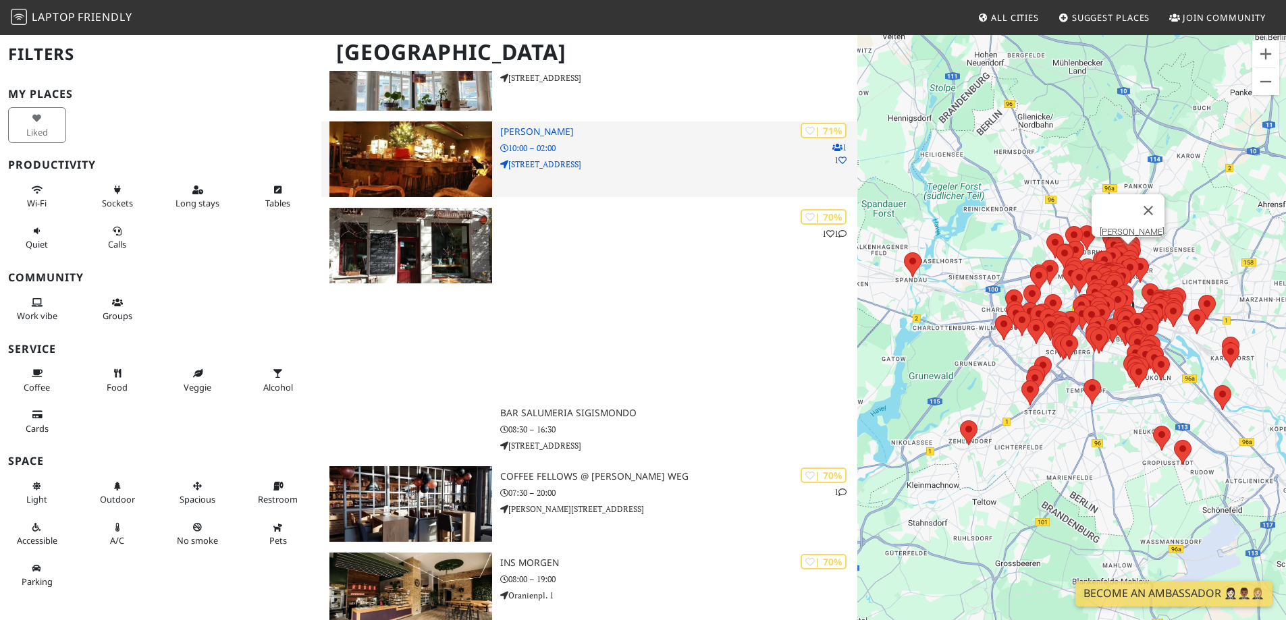
scroll to position [5377, 0]
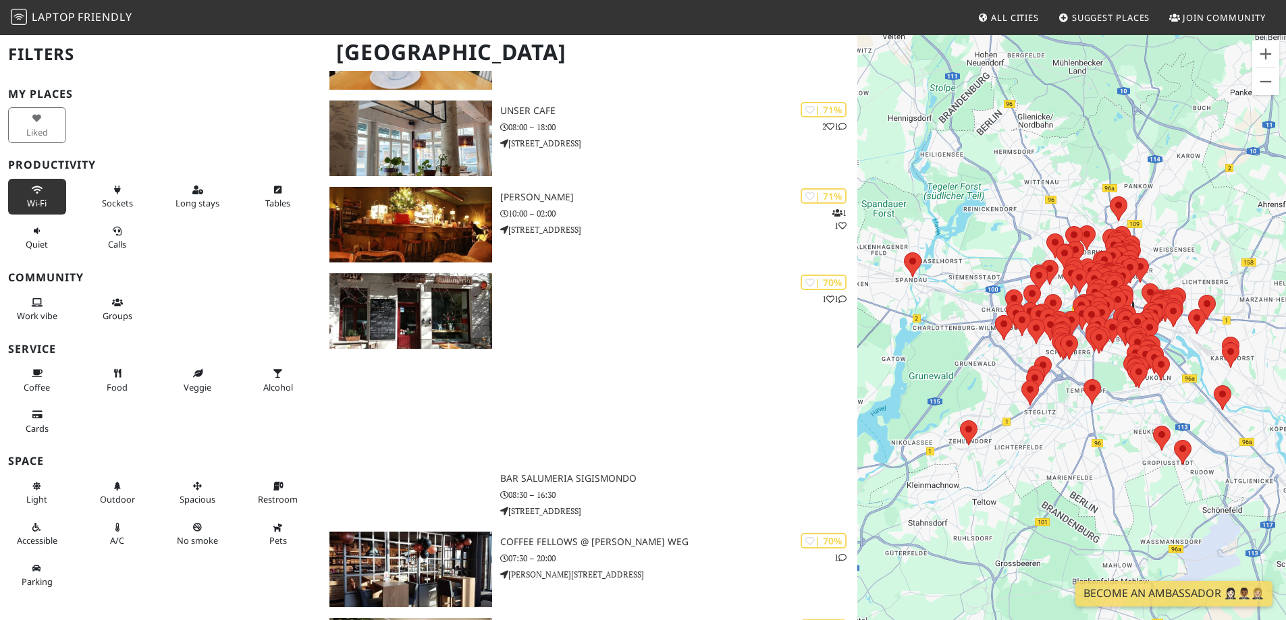
click at [51, 205] on button "Wi-Fi" at bounding box center [37, 197] width 58 height 36
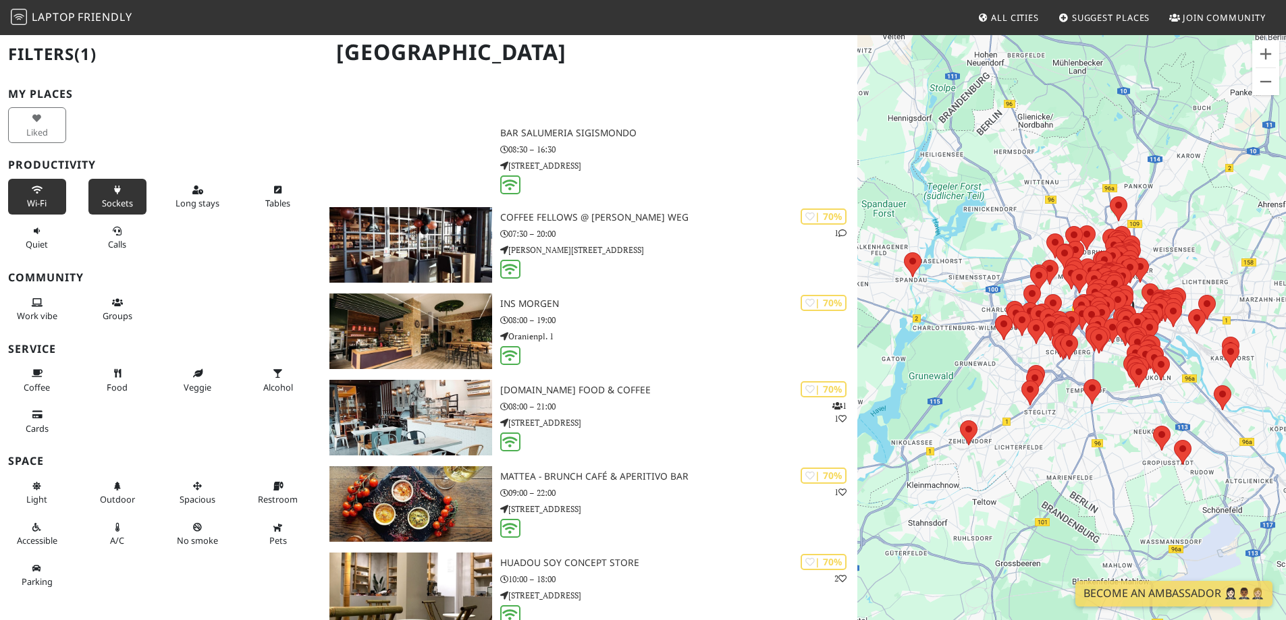
click at [112, 192] on icon at bounding box center [117, 190] width 11 height 9
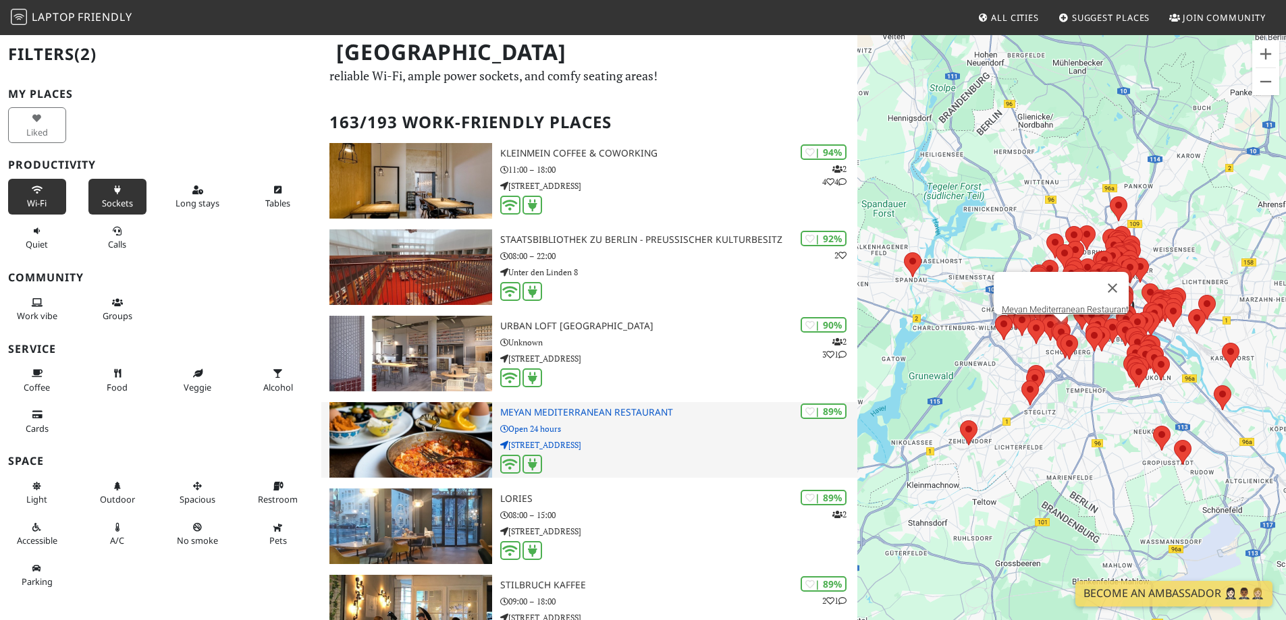
scroll to position [0, 0]
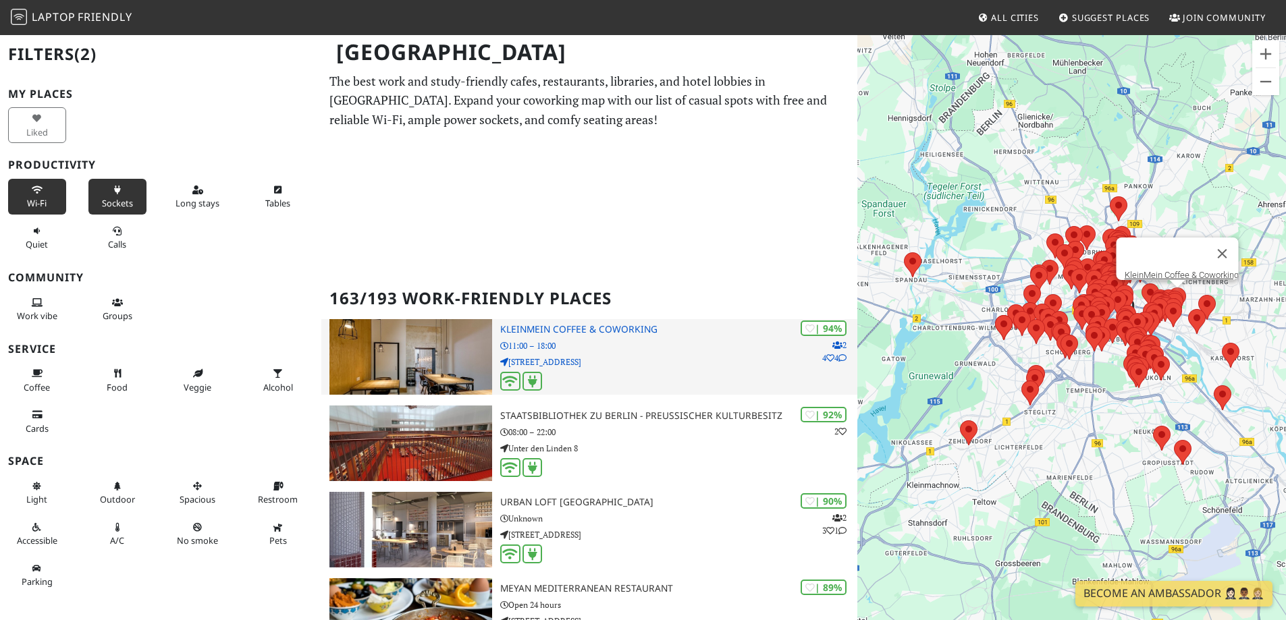
click at [605, 348] on p "11:00 – 18:00" at bounding box center [678, 345] width 357 height 13
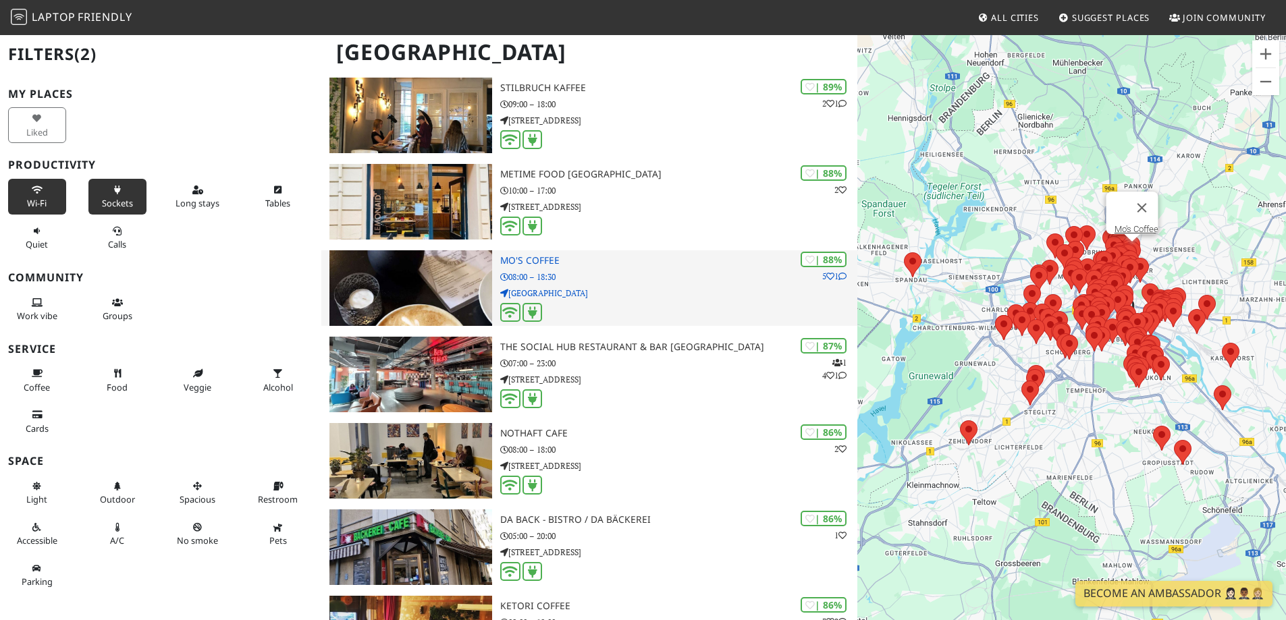
scroll to position [675, 0]
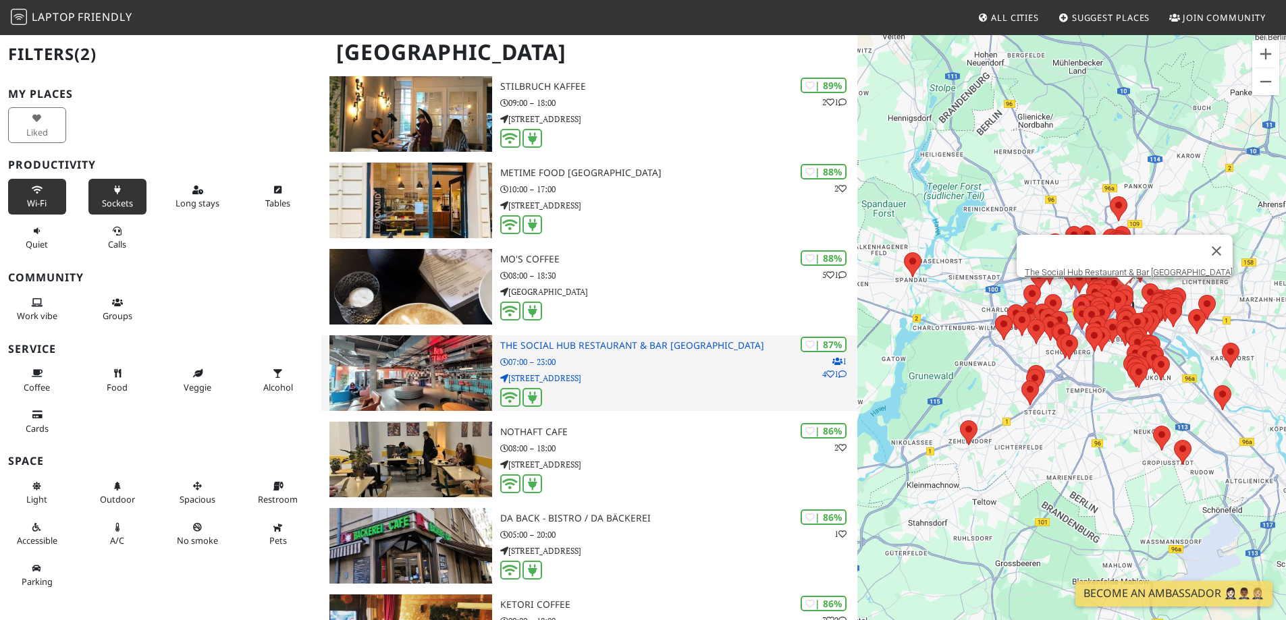
click at [657, 362] on p "07:00 – 23:00" at bounding box center [678, 362] width 357 height 13
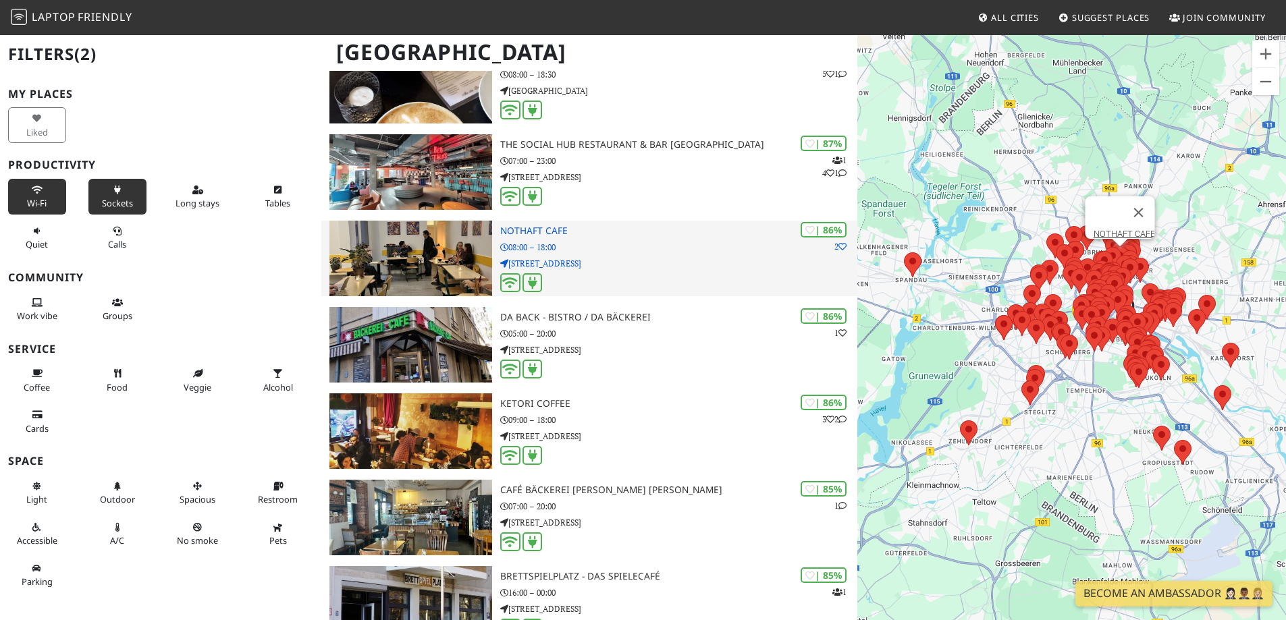
scroll to position [877, 0]
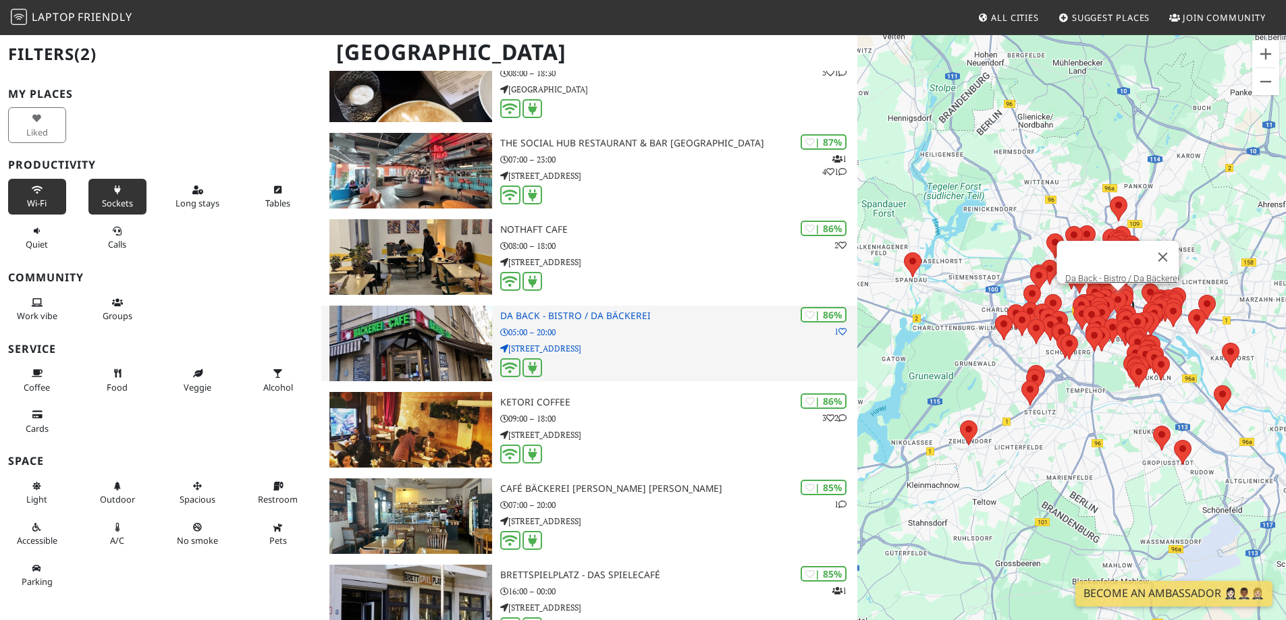
click at [670, 342] on p "Wallstraße 66" at bounding box center [678, 348] width 357 height 13
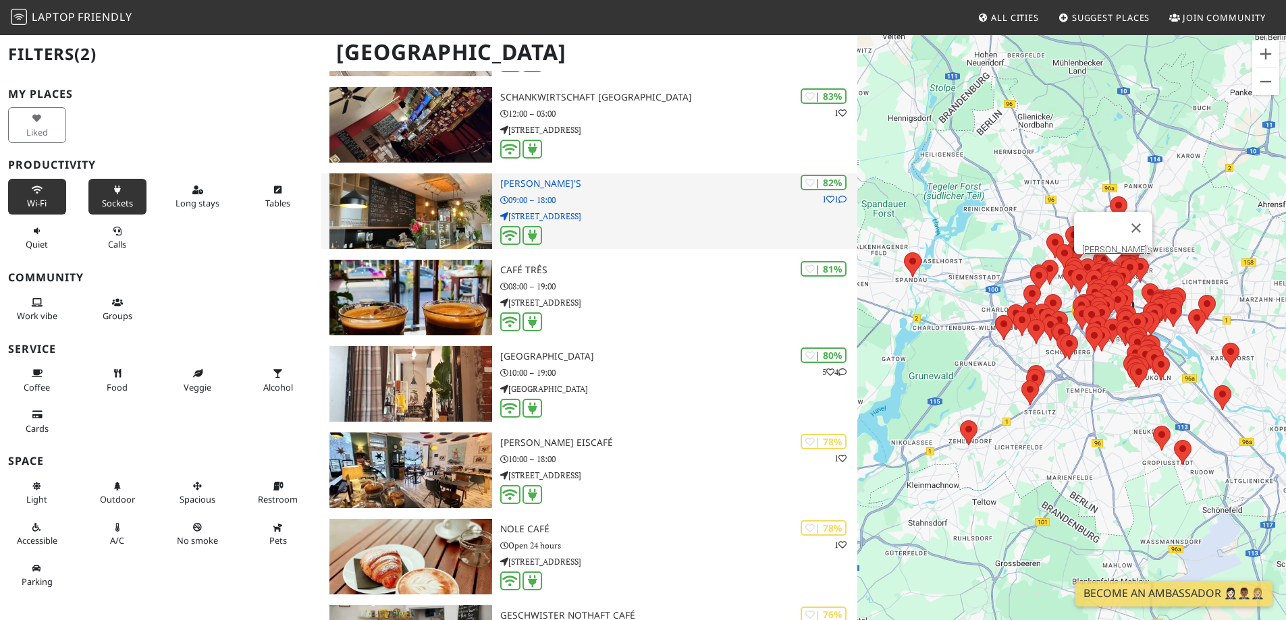
scroll to position [1620, 0]
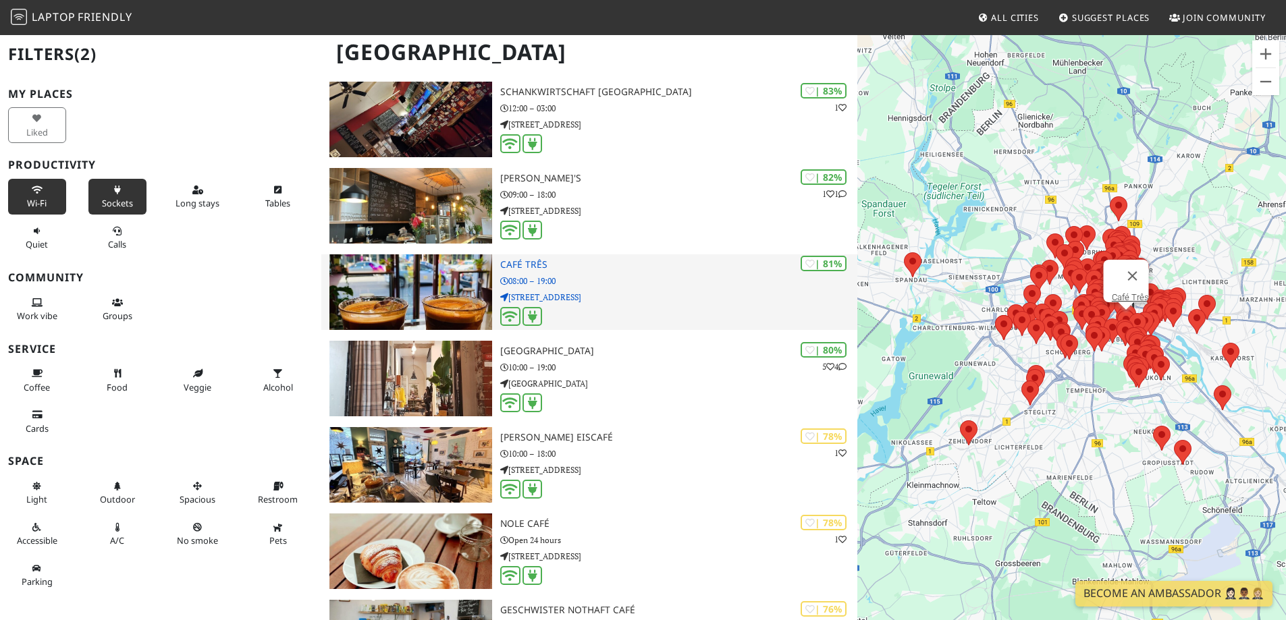
click at [649, 283] on p "08:00 – 19:00" at bounding box center [678, 281] width 357 height 13
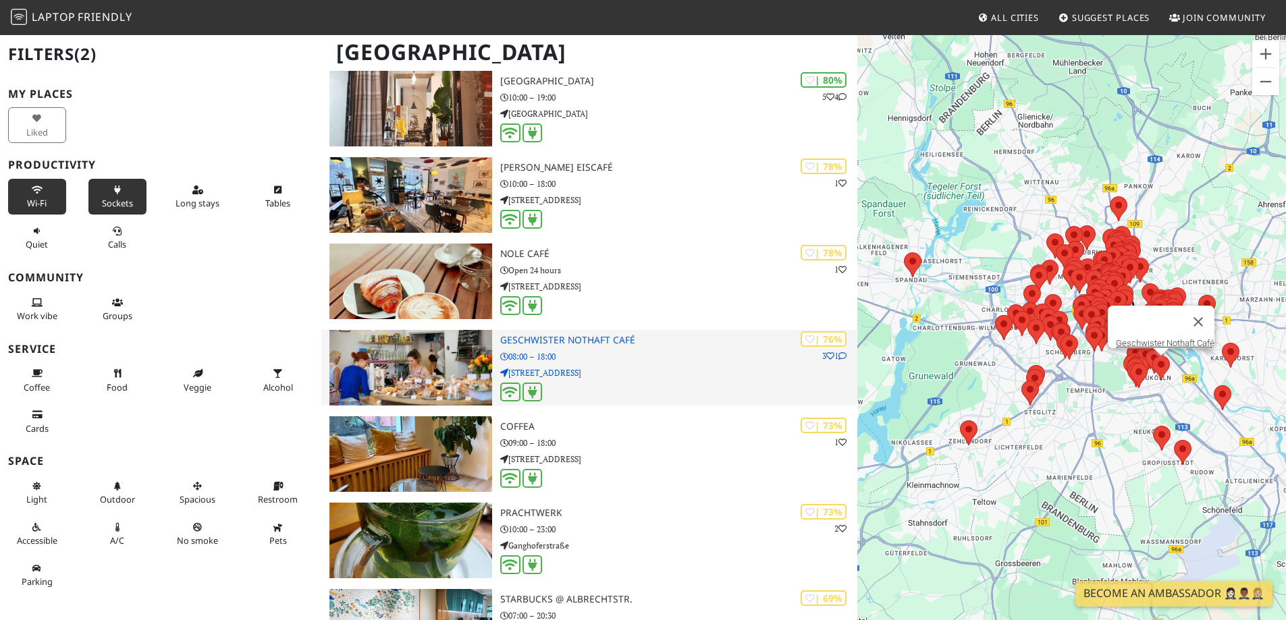
scroll to position [2092, 0]
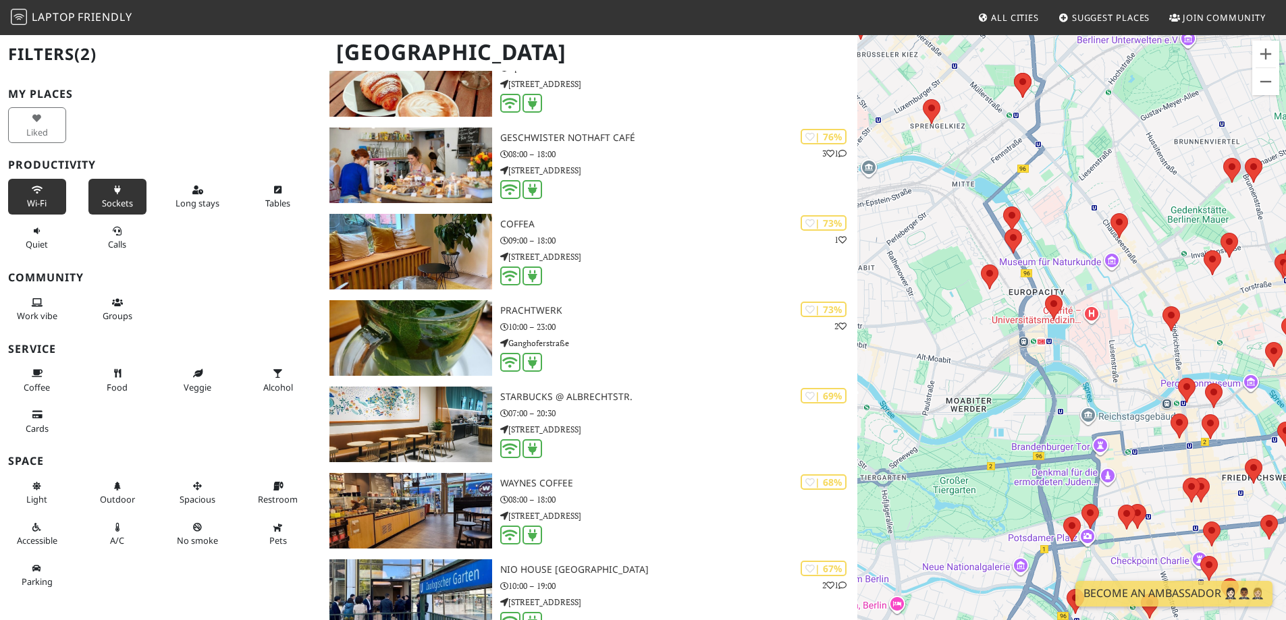
drag, startPoint x: 1046, startPoint y: 263, endPoint x: 949, endPoint y: 385, distance: 156.1
click at [949, 385] on div "To navigate, press the arrow keys." at bounding box center [1071, 344] width 429 height 620
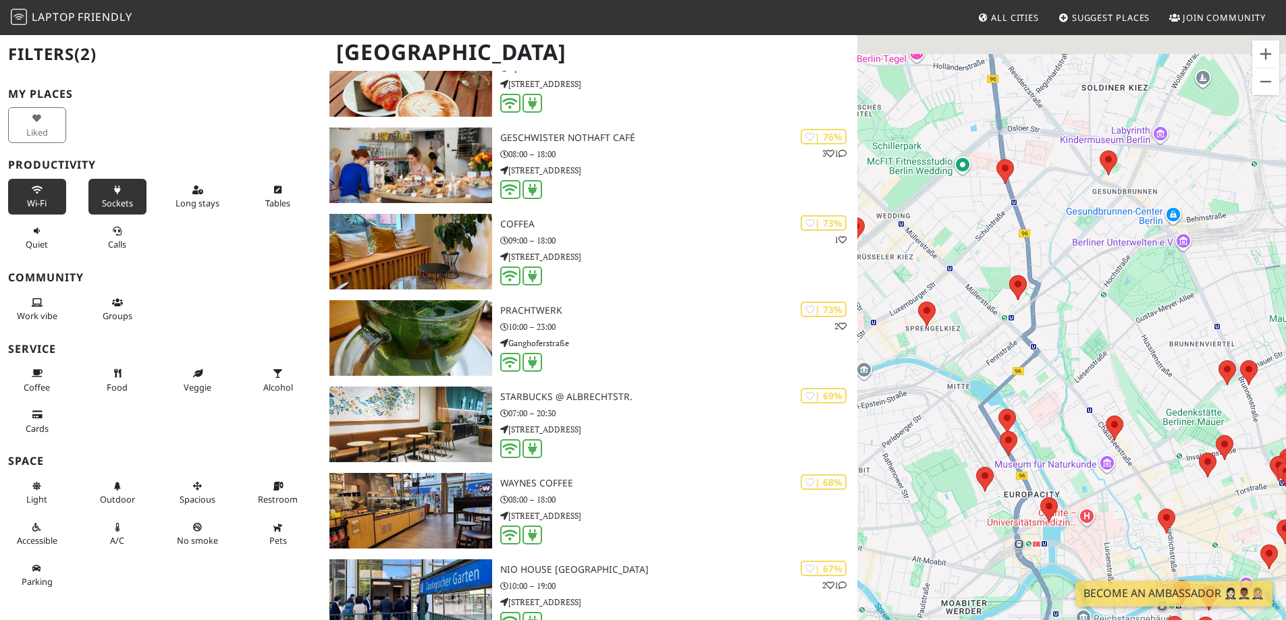
drag, startPoint x: 1030, startPoint y: 217, endPoint x: 1051, endPoint y: 395, distance: 180.1
click at [1051, 395] on div "To navigate, press the arrow keys." at bounding box center [1071, 344] width 429 height 620
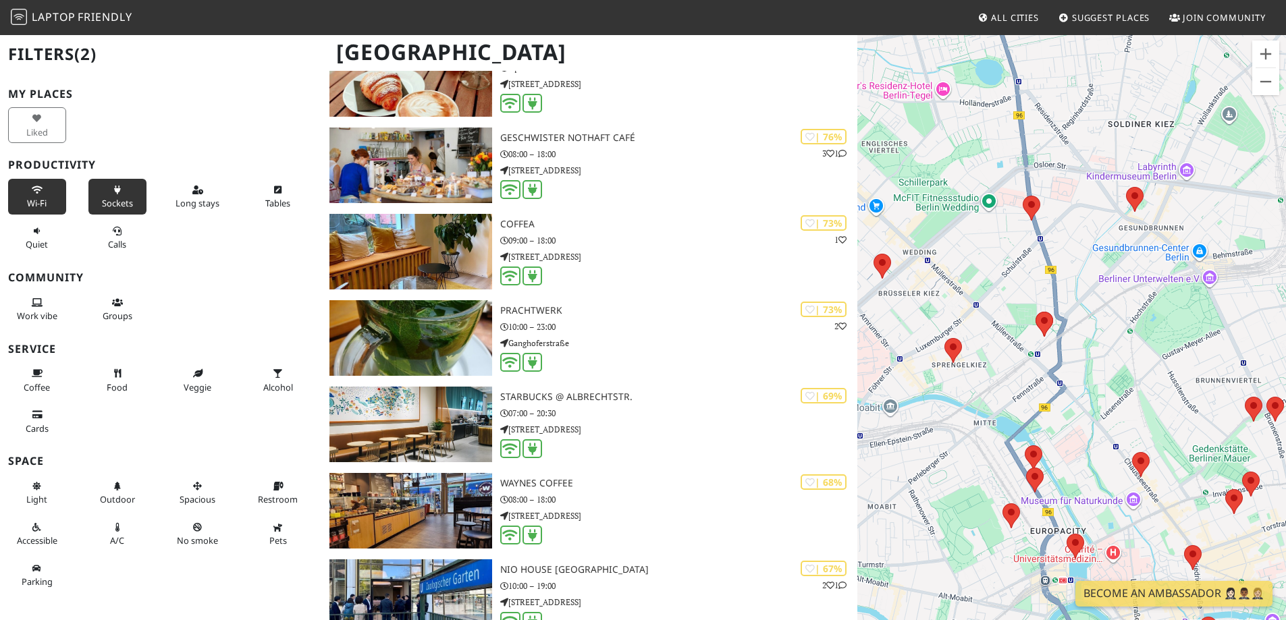
drag, startPoint x: 972, startPoint y: 256, endPoint x: 1010, endPoint y: 298, distance: 56.3
click at [1010, 298] on div "To navigate, press the arrow keys." at bounding box center [1071, 344] width 429 height 620
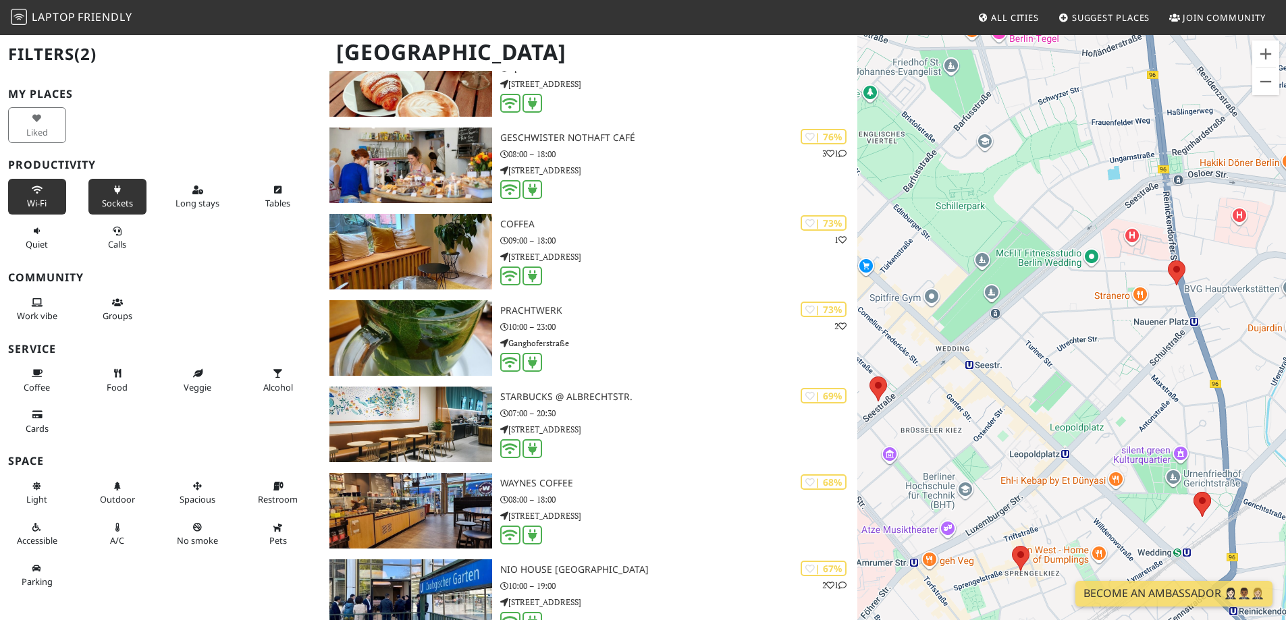
drag, startPoint x: 968, startPoint y: 277, endPoint x: 1076, endPoint y: 344, distance: 126.8
click at [1076, 344] on div "To navigate, press the arrow keys." at bounding box center [1071, 344] width 429 height 620
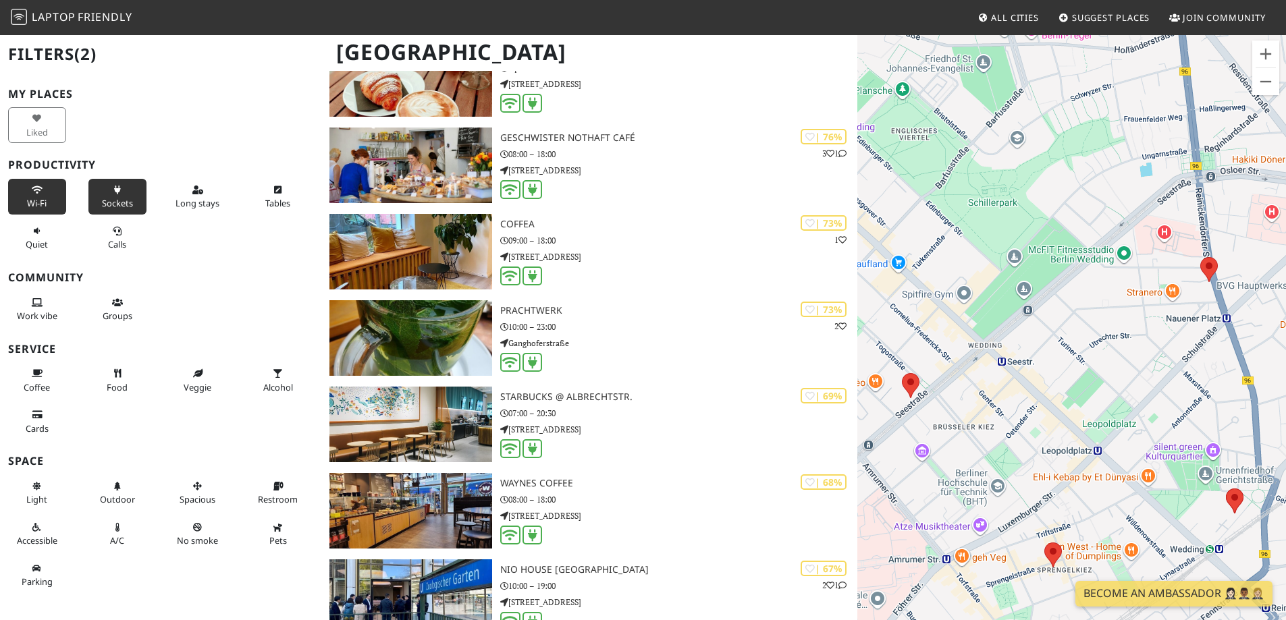
drag, startPoint x: 1017, startPoint y: 348, endPoint x: 1049, endPoint y: 345, distance: 32.6
click at [1049, 345] on div "To navigate, press the arrow keys." at bounding box center [1071, 344] width 429 height 620
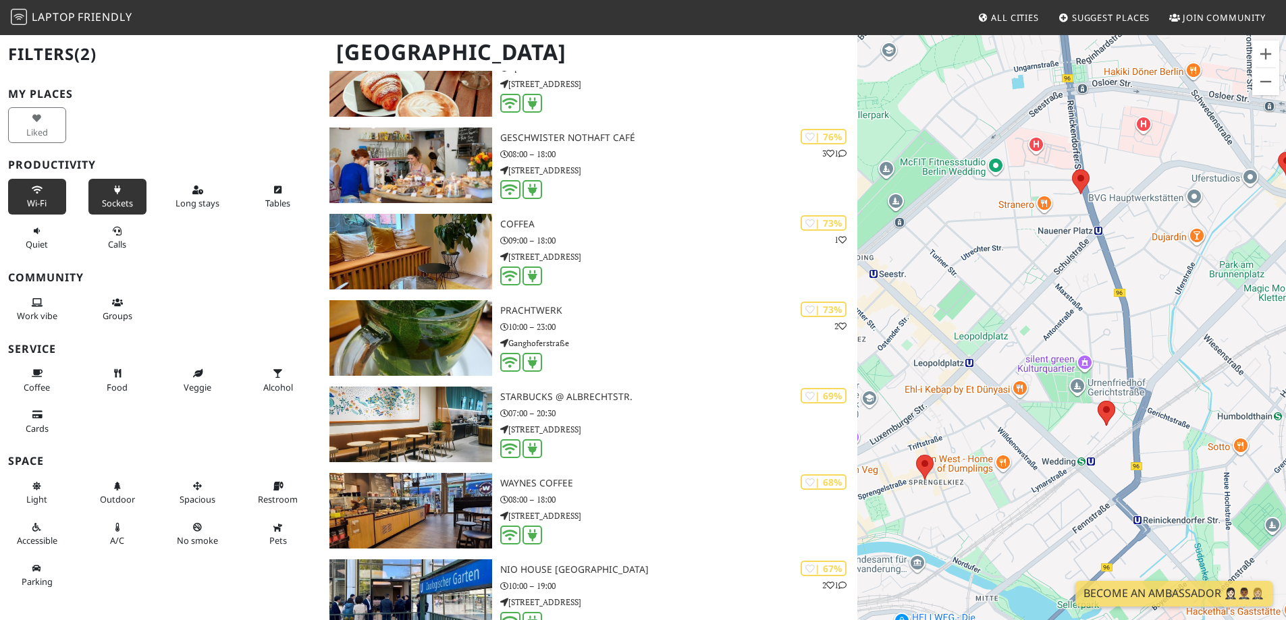
drag, startPoint x: 1074, startPoint y: 360, endPoint x: 971, endPoint y: 293, distance: 123.4
click at [971, 293] on div "To navigate, press the arrow keys." at bounding box center [1071, 344] width 429 height 620
click at [1097, 401] on area at bounding box center [1097, 401] width 0 height 0
click at [1105, 383] on link "Coffee Circle Café" at bounding box center [1110, 388] width 68 height 10
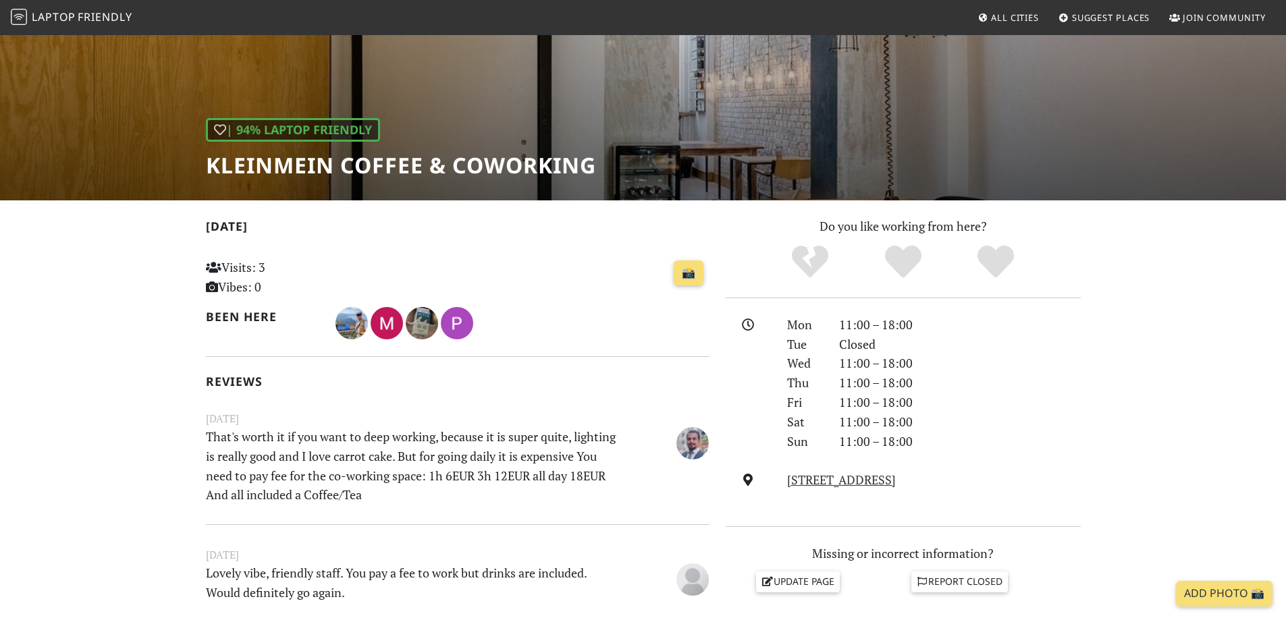
scroll to position [135, 0]
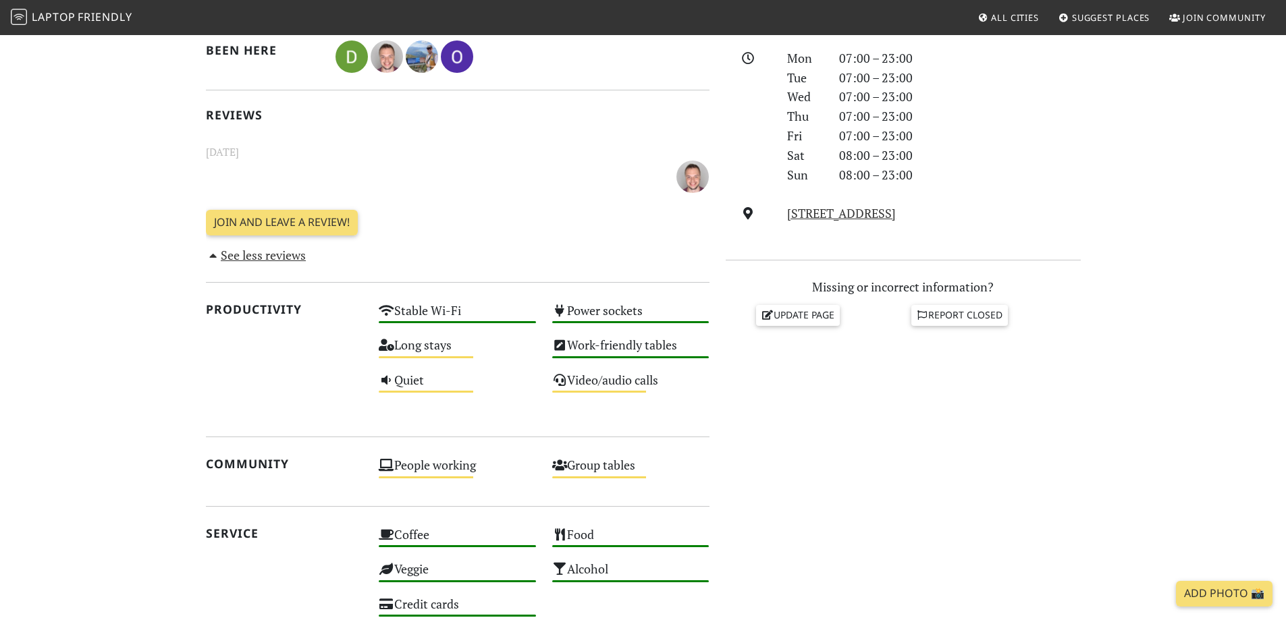
scroll to position [405, 0]
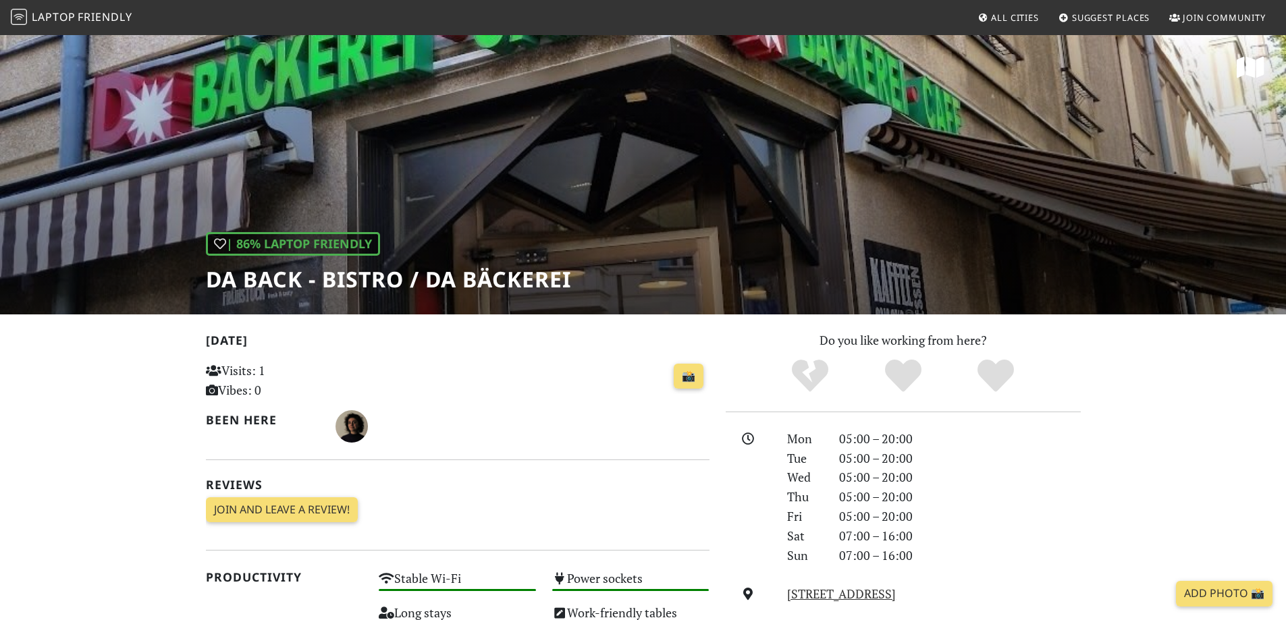
scroll to position [337, 0]
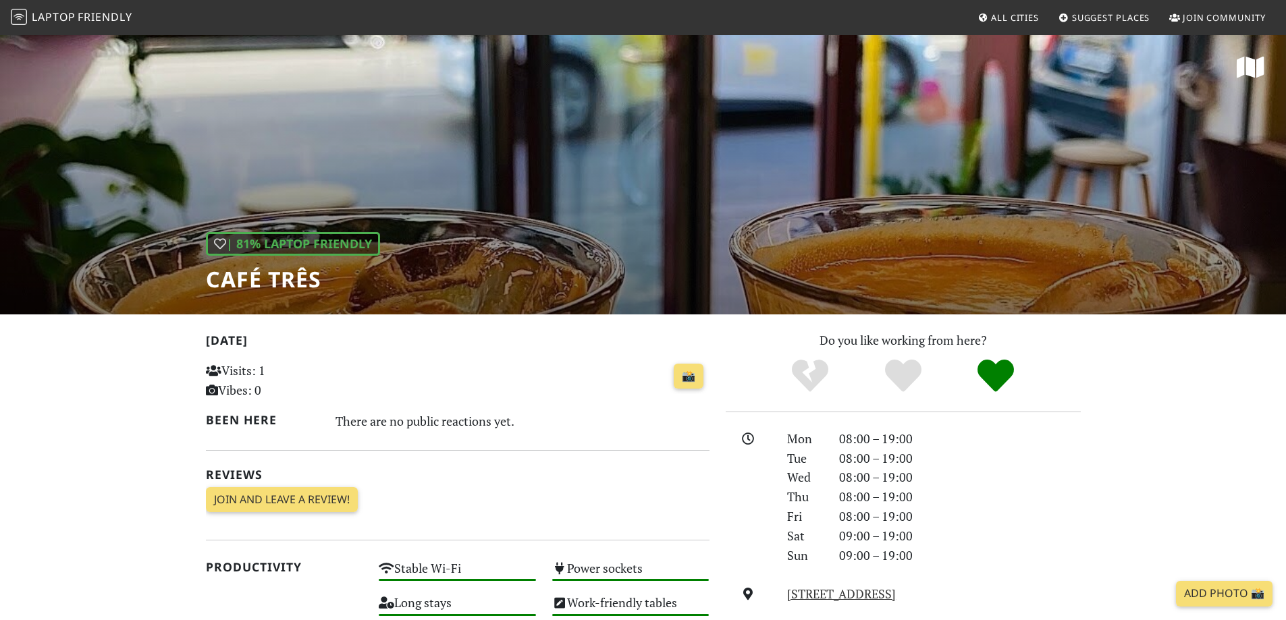
scroll to position [337, 0]
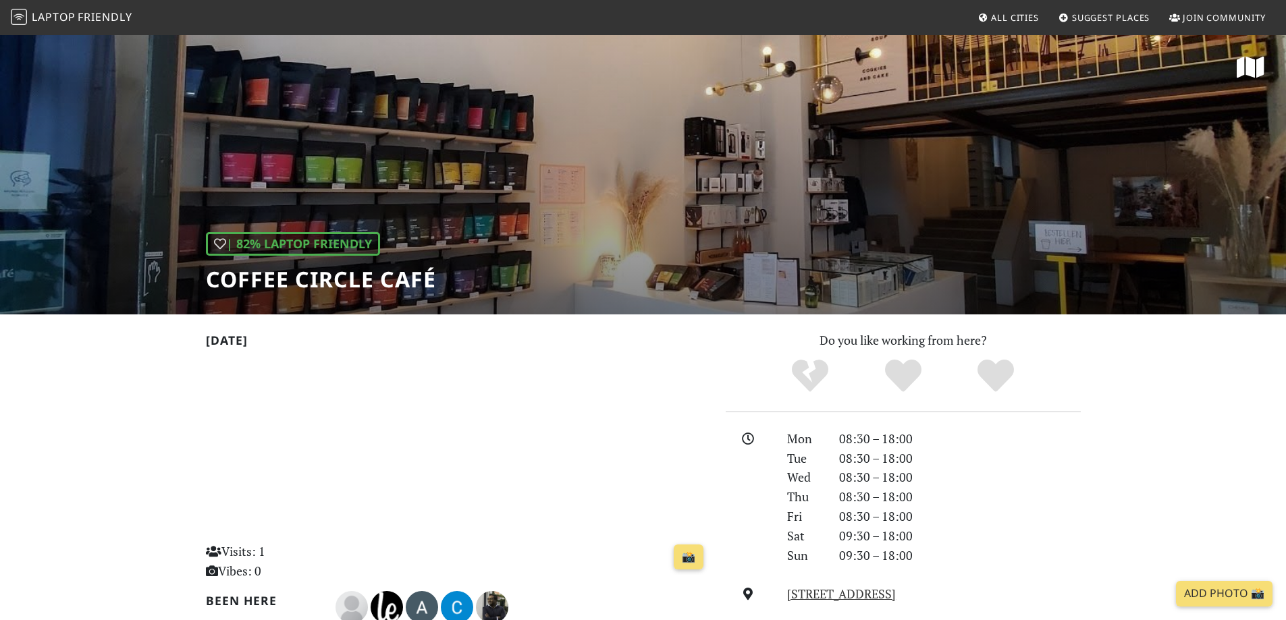
click at [35, 13] on span "Laptop" at bounding box center [54, 16] width 44 height 15
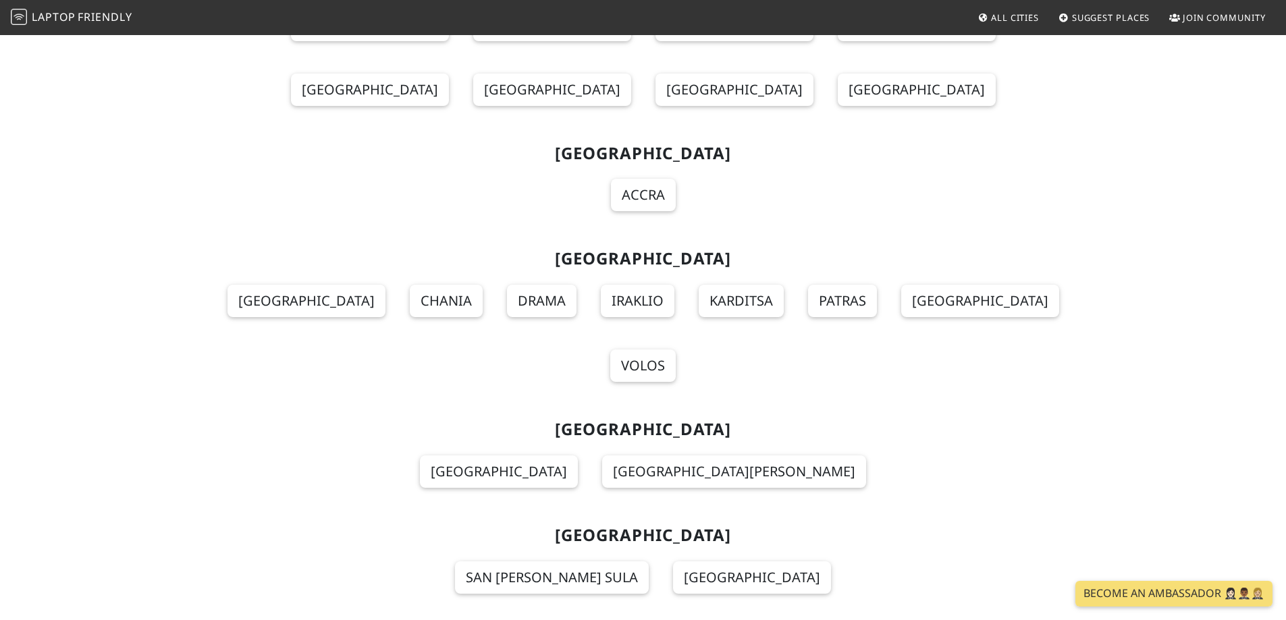
scroll to position [5437, 0]
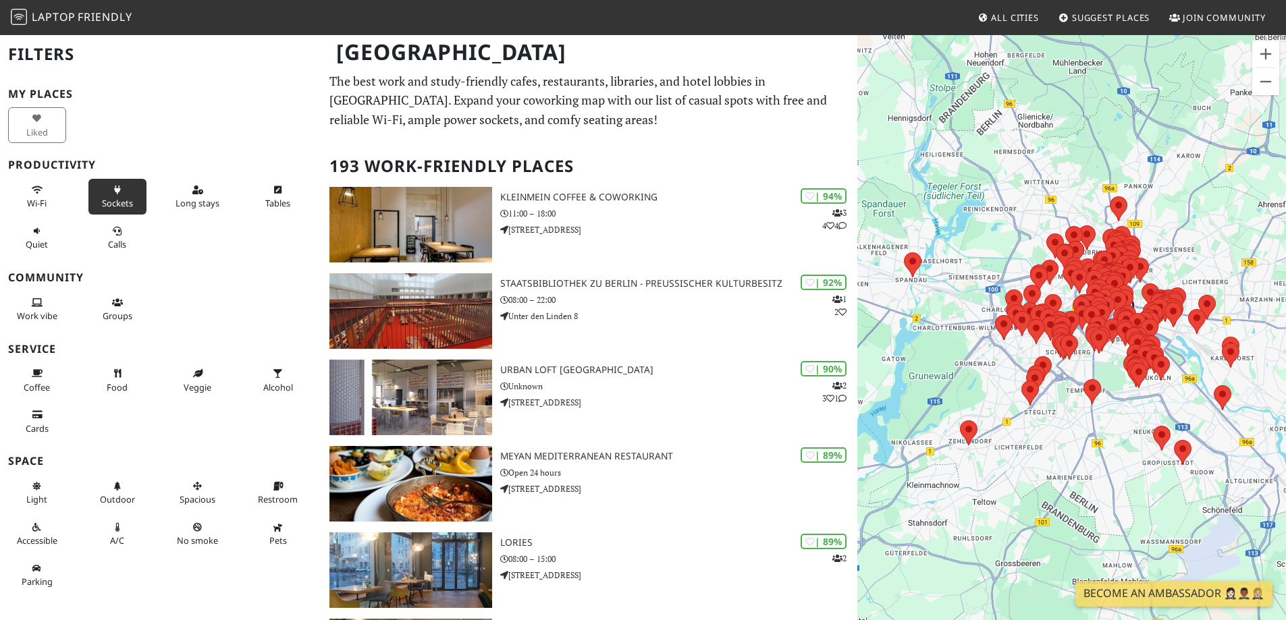
click at [106, 188] on button "Sockets" at bounding box center [117, 197] width 58 height 36
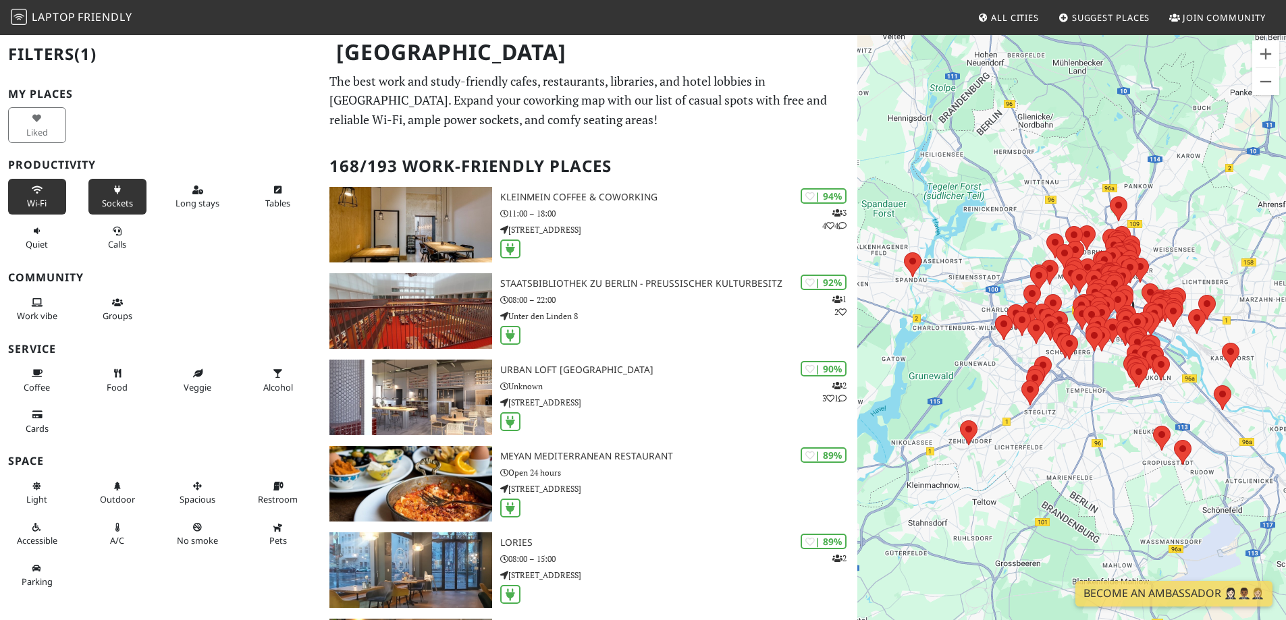
click at [43, 195] on button "Wi-Fi" at bounding box center [37, 197] width 58 height 36
click at [206, 205] on span "Long stays" at bounding box center [197, 203] width 44 height 12
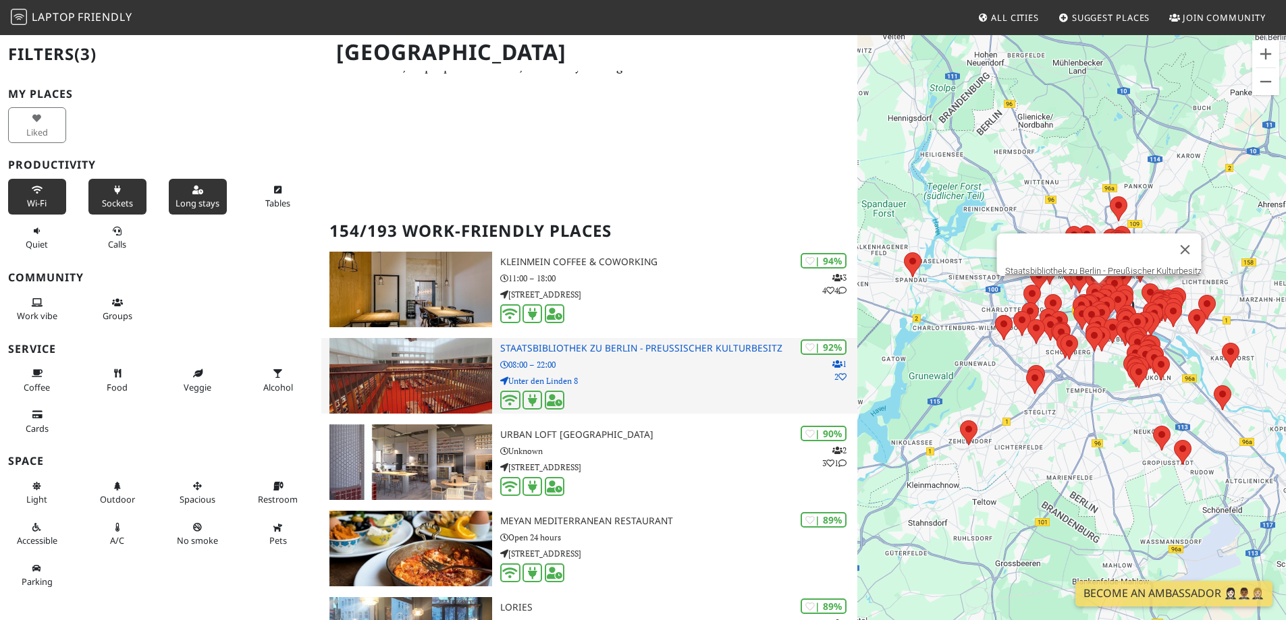
scroll to position [135, 0]
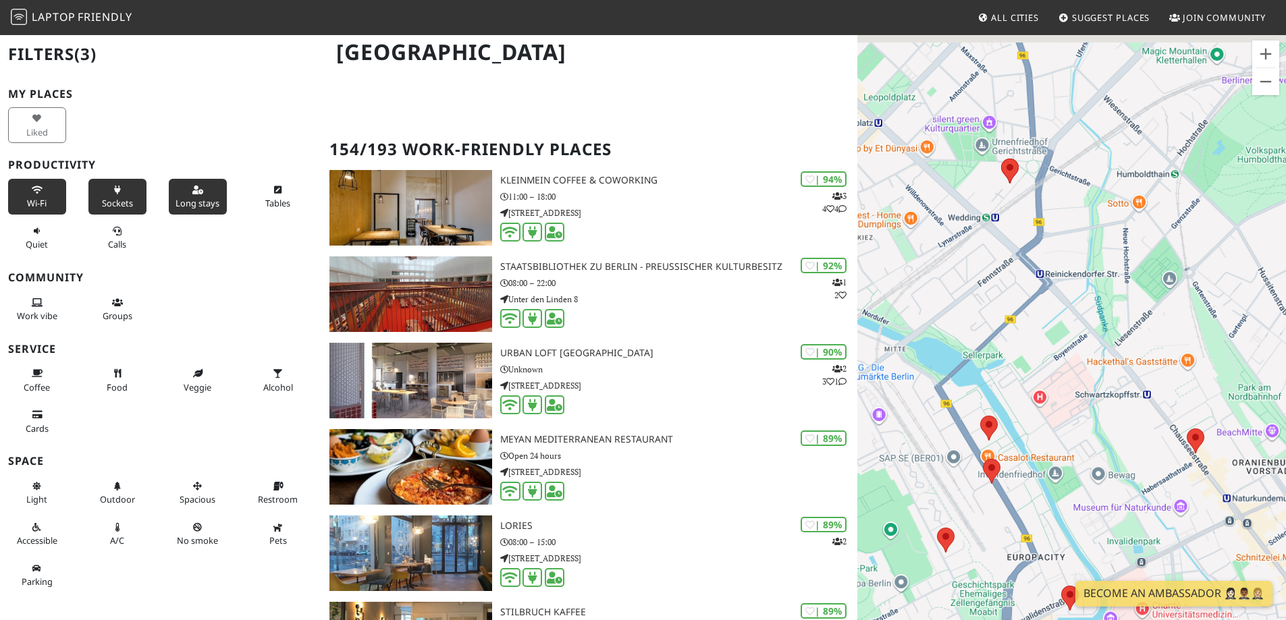
drag, startPoint x: 1050, startPoint y: 210, endPoint x: 1055, endPoint y: 289, distance: 79.1
click at [1055, 289] on div "To navigate, press the arrow keys." at bounding box center [1071, 344] width 429 height 620
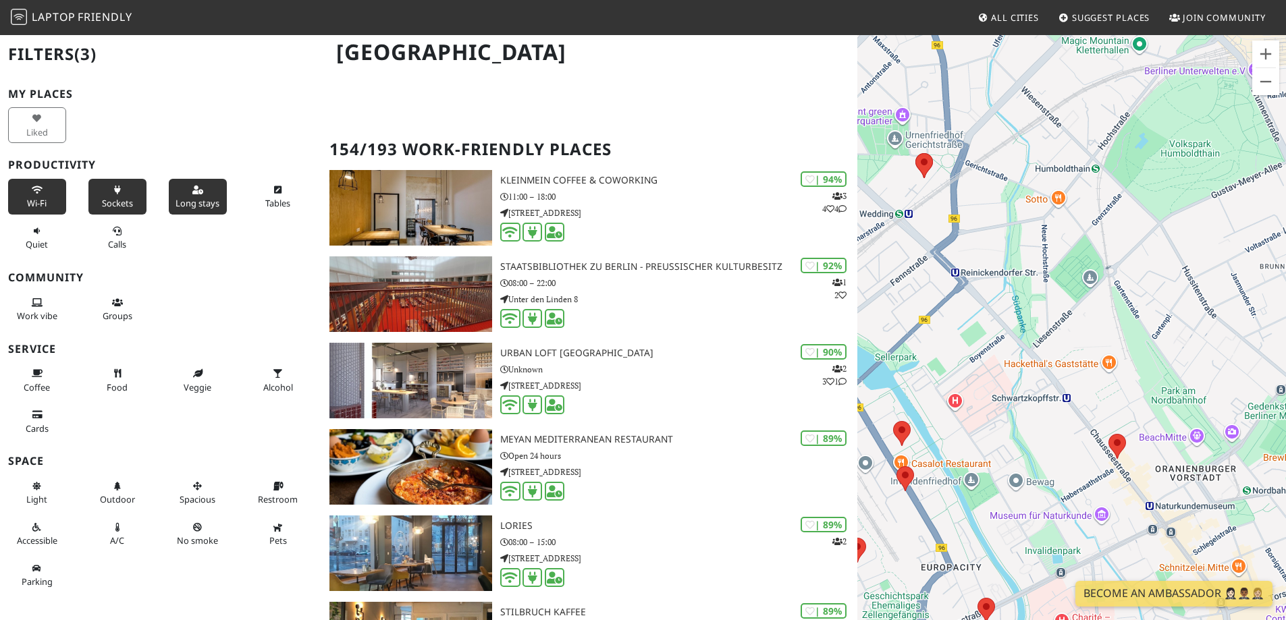
drag, startPoint x: 1107, startPoint y: 427, endPoint x: 1016, endPoint y: 319, distance: 140.8
click at [1016, 319] on div "To navigate, press the arrow keys." at bounding box center [1071, 344] width 429 height 620
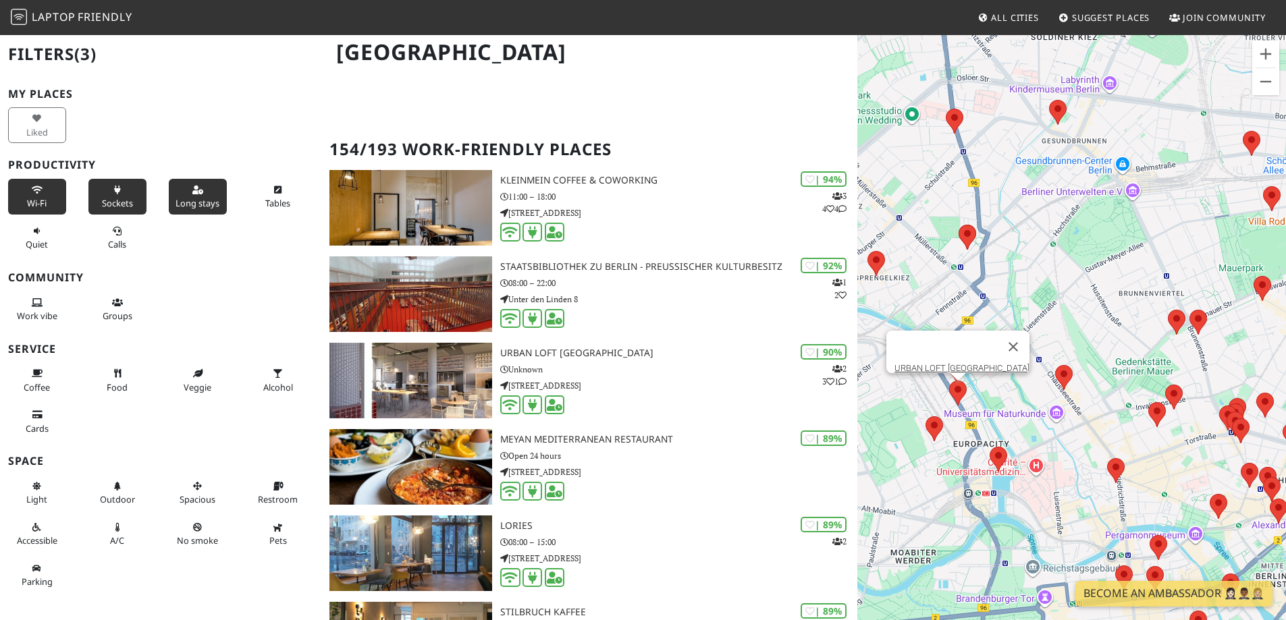
click at [949, 381] on area at bounding box center [949, 381] width 0 height 0
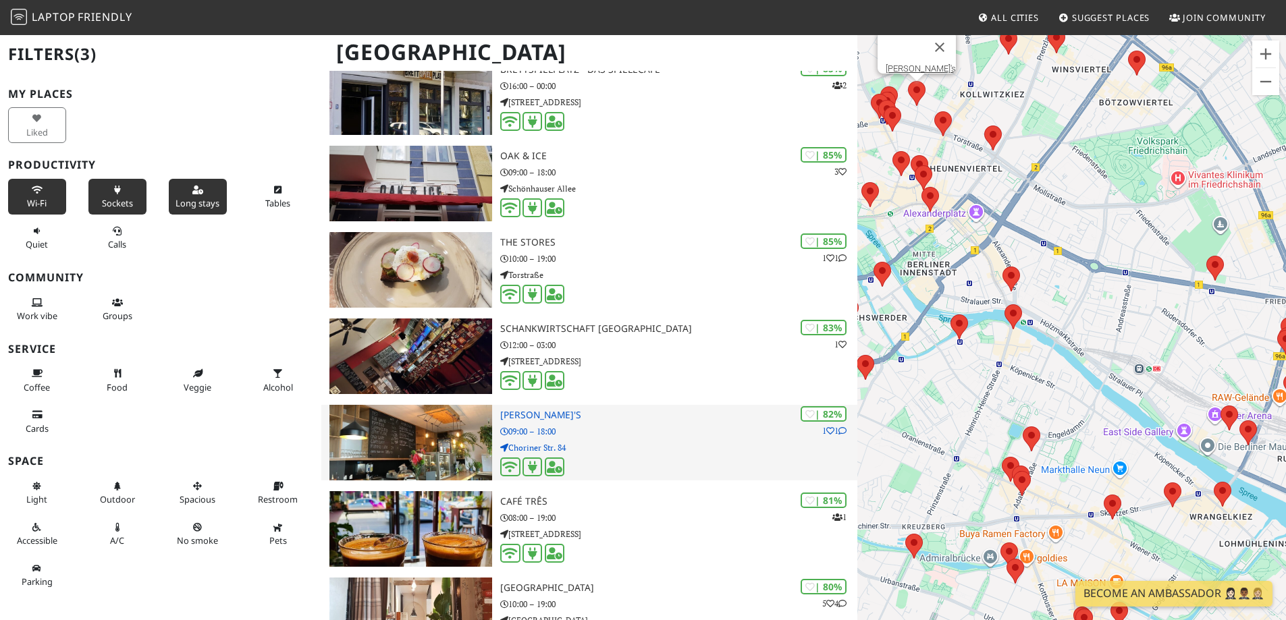
scroll to position [1417, 0]
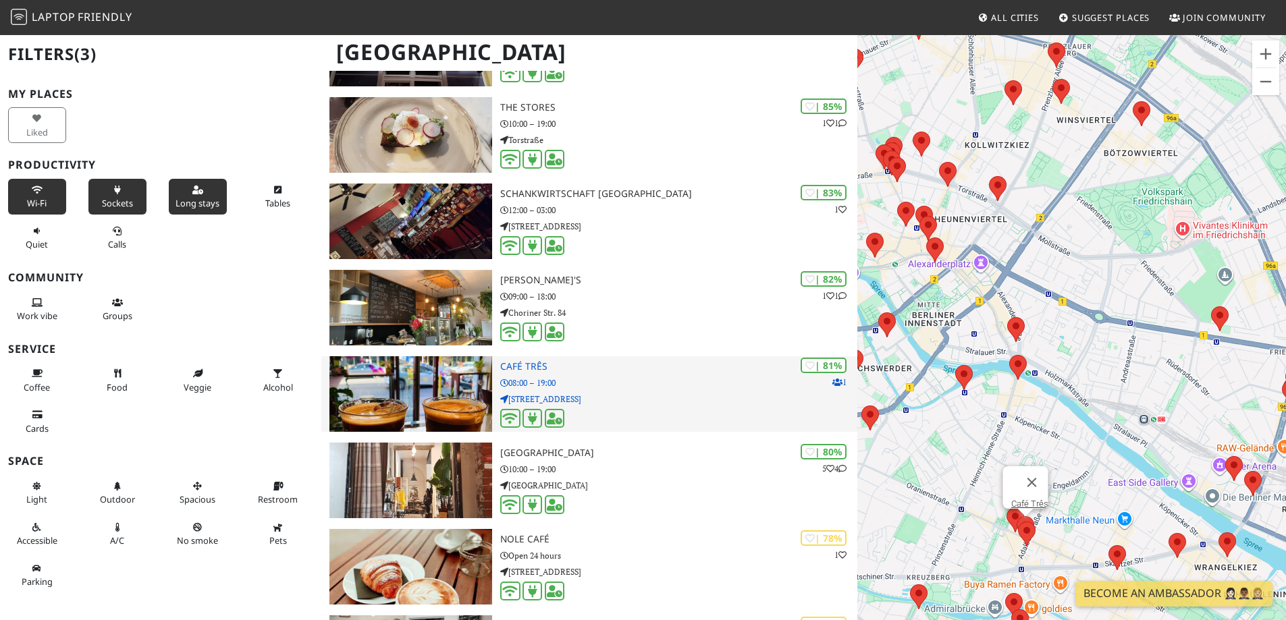
click at [635, 385] on p "08:00 – 19:00" at bounding box center [678, 383] width 357 height 13
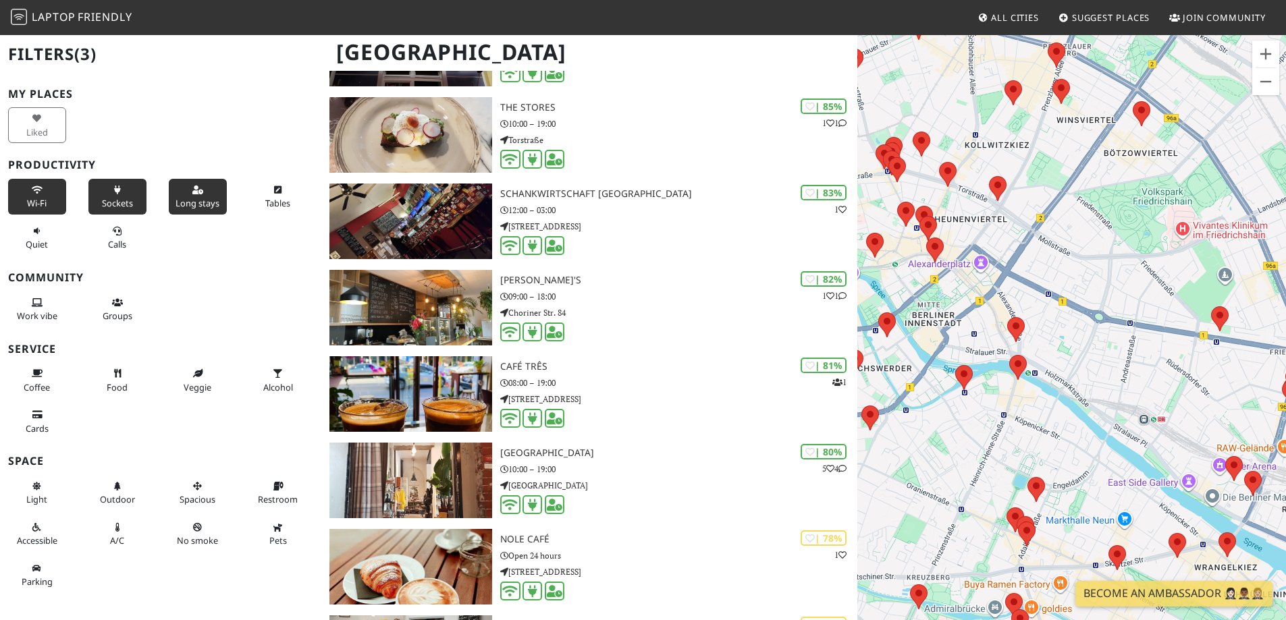
click at [207, 194] on button "Long stays" at bounding box center [198, 197] width 58 height 36
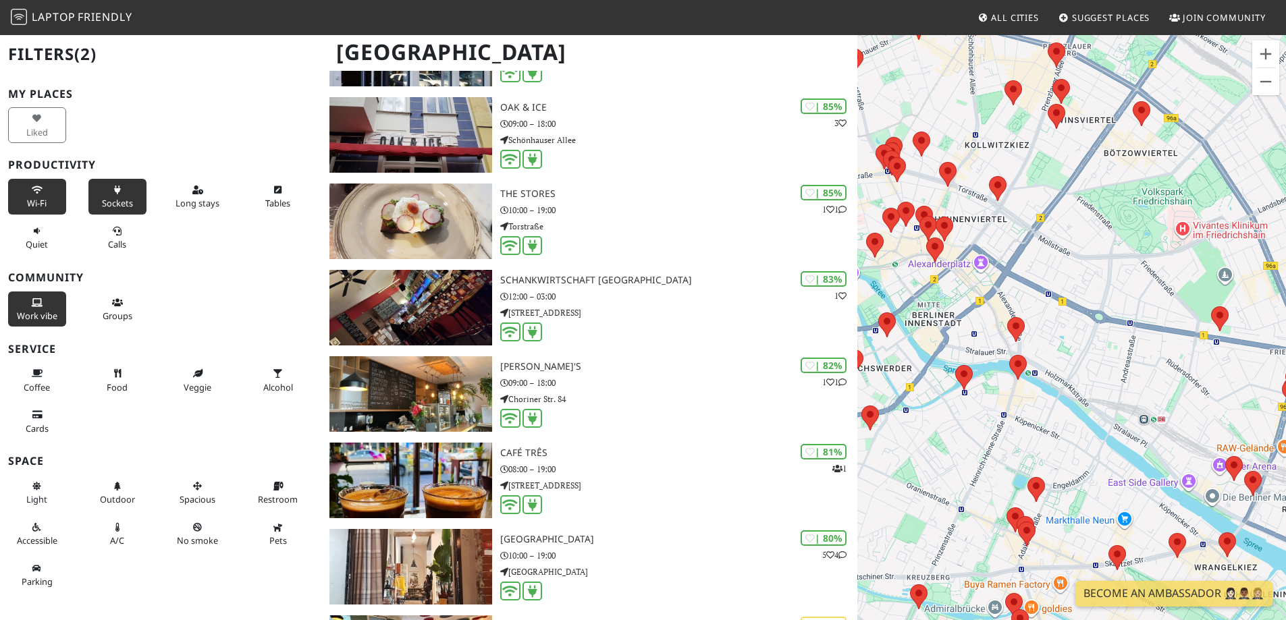
click at [33, 312] on span "Work vibe" at bounding box center [37, 316] width 40 height 12
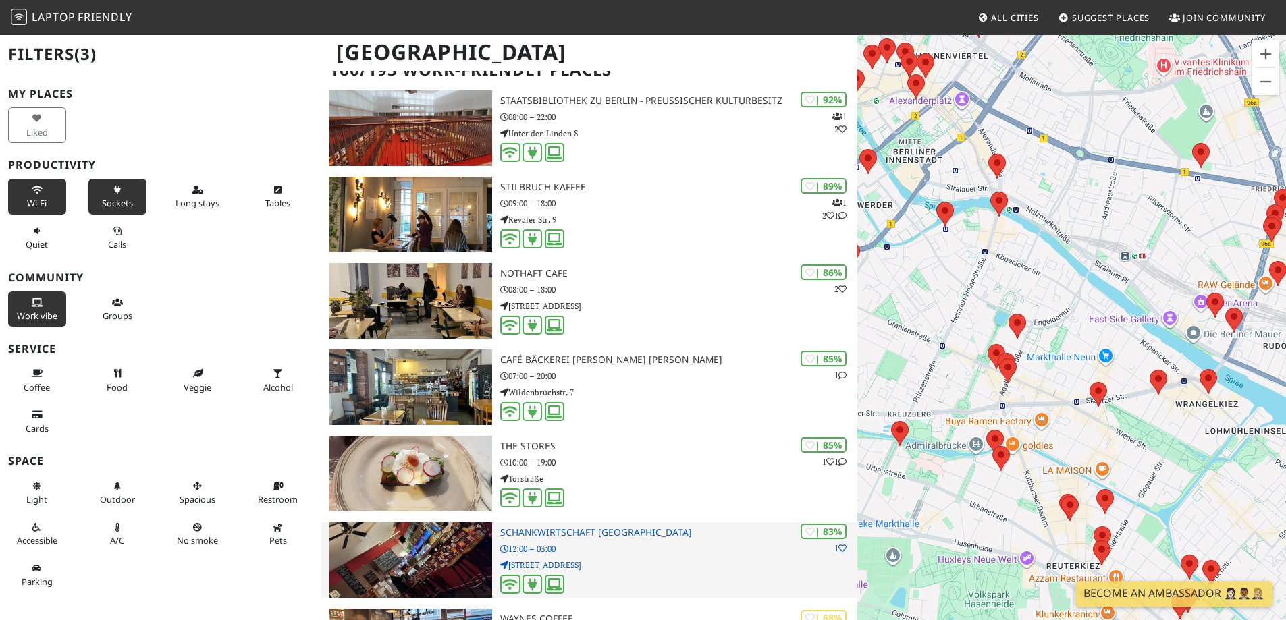
scroll to position [337, 0]
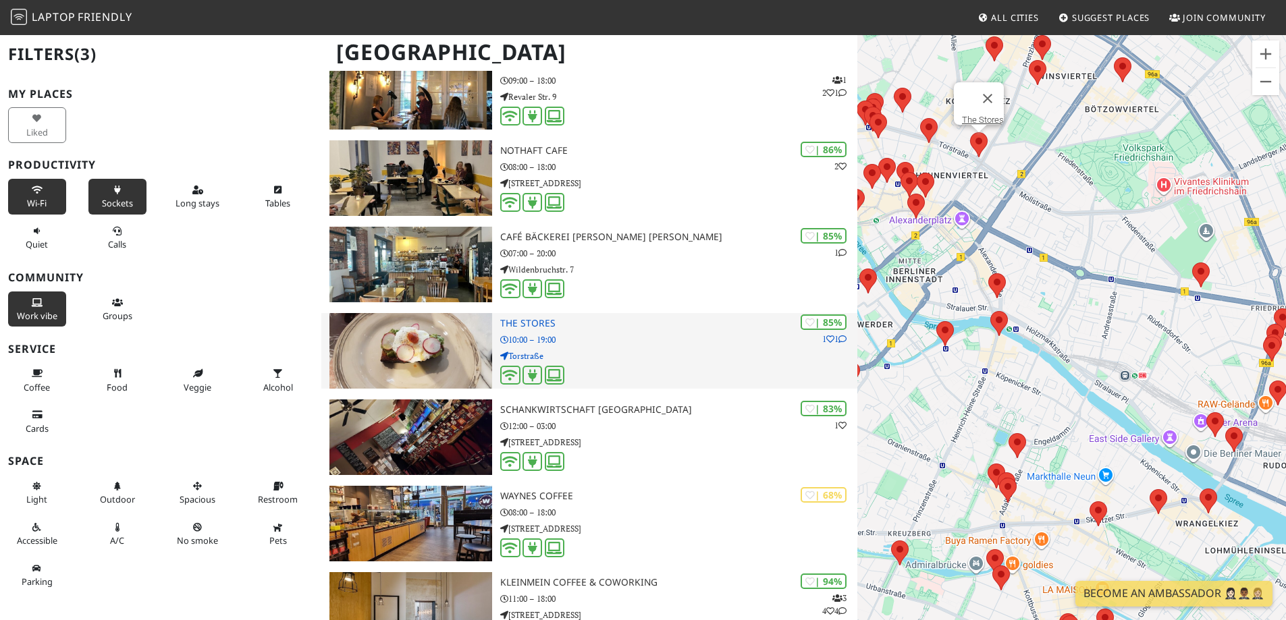
click at [651, 352] on p "Torstraße" at bounding box center [678, 356] width 357 height 13
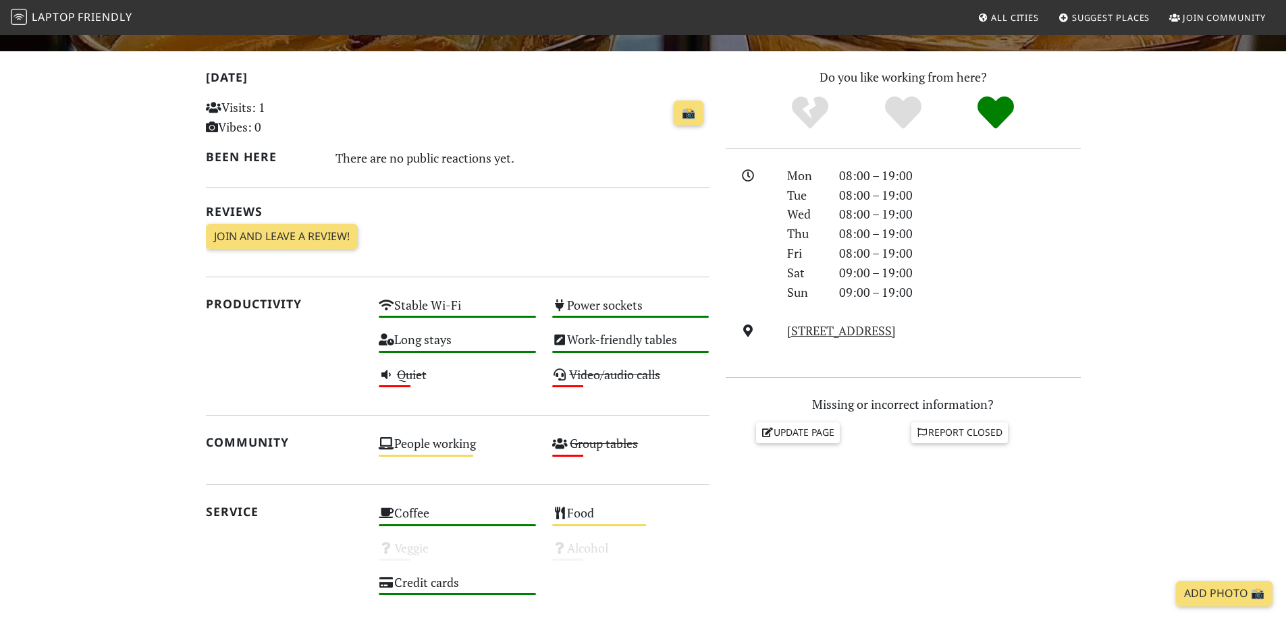
scroll to position [270, 0]
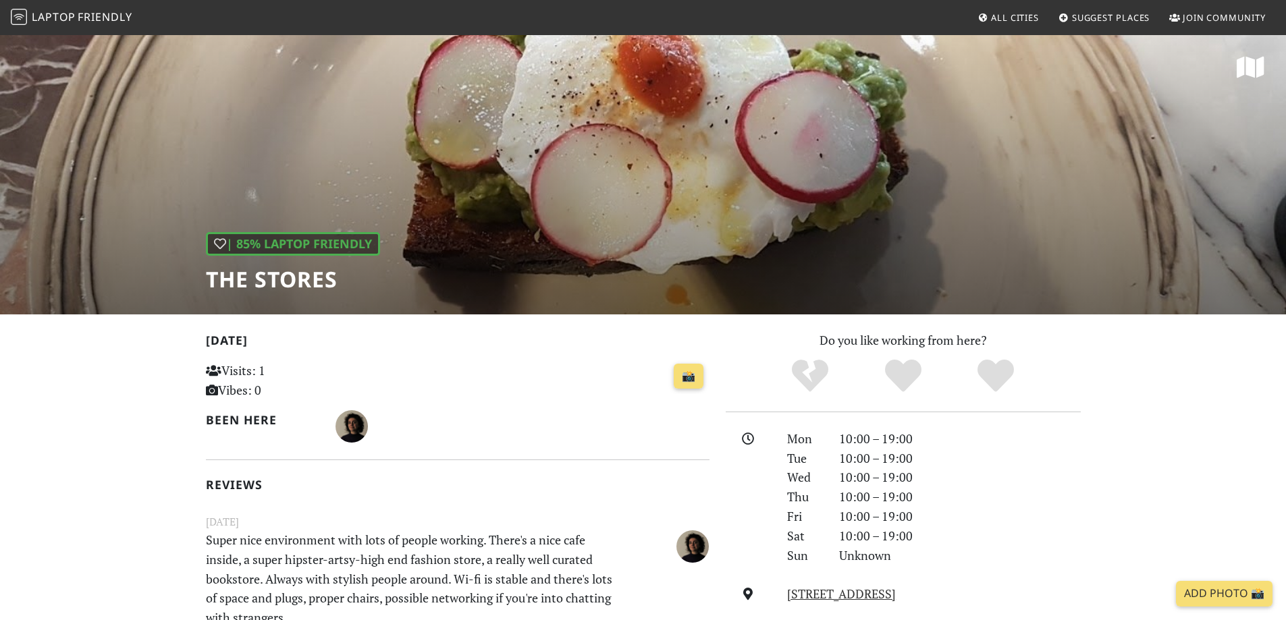
scroll to position [107, 0]
